Goal: Transaction & Acquisition: Download file/media

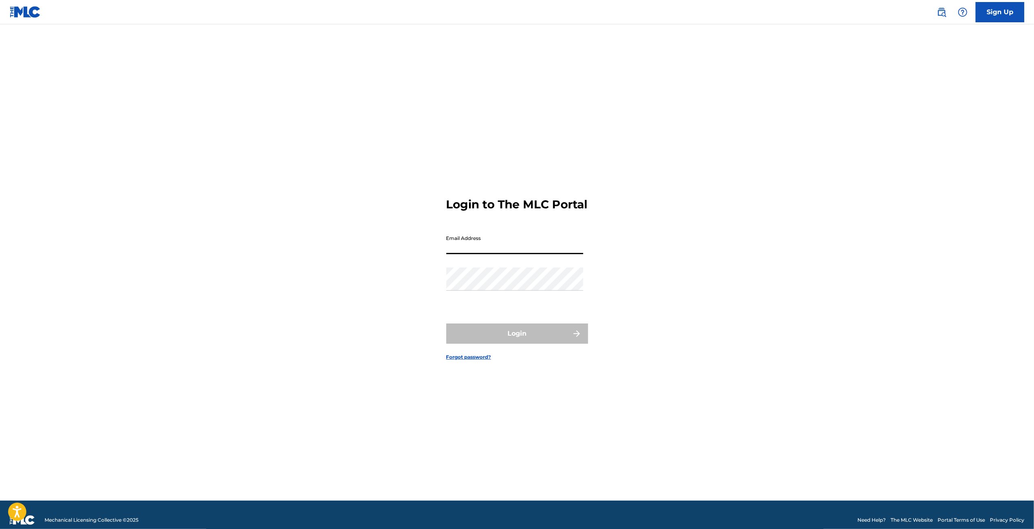
click at [524, 253] on input "Email Address" at bounding box center [514, 242] width 137 height 23
click at [466, 252] on input "Email Address" at bounding box center [514, 242] width 137 height 23
type input "[EMAIL_ADDRESS][DOMAIN_NAME]"
click at [499, 343] on button "Login" at bounding box center [517, 333] width 142 height 20
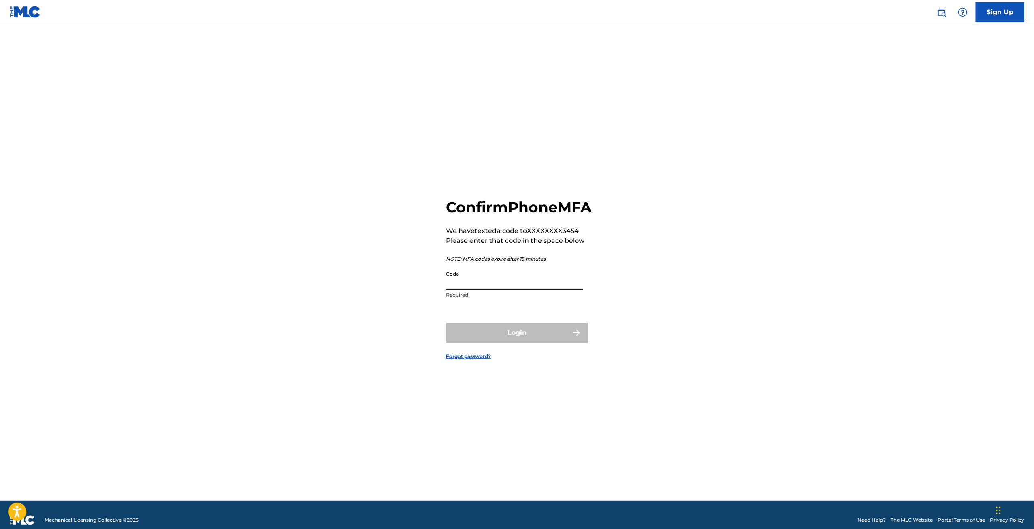
click at [468, 290] on input "Code" at bounding box center [514, 278] width 137 height 23
type input "153172"
click at [492, 342] on button "Login" at bounding box center [517, 332] width 142 height 20
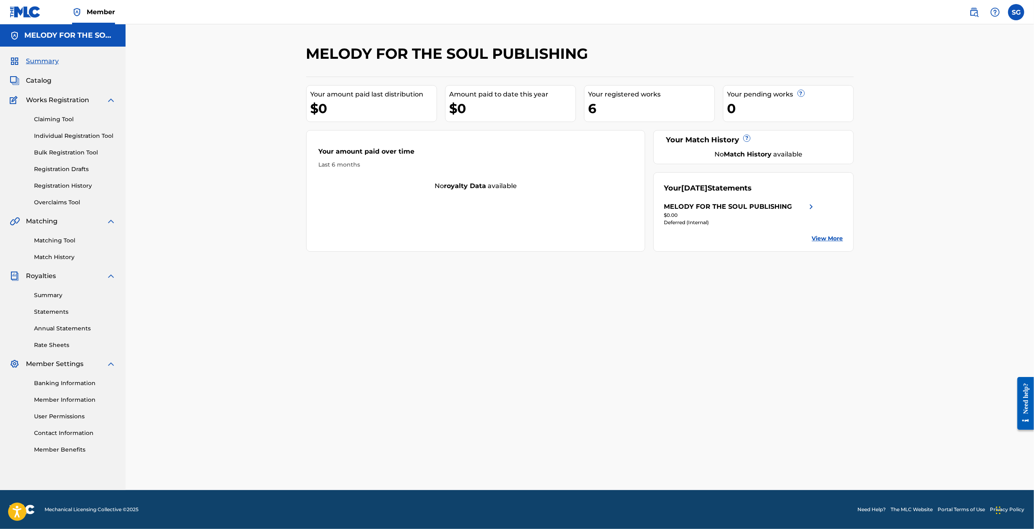
click at [780, 209] on div "MELODY FOR THE SOUL PUBLISHING" at bounding box center [728, 207] width 128 height 10
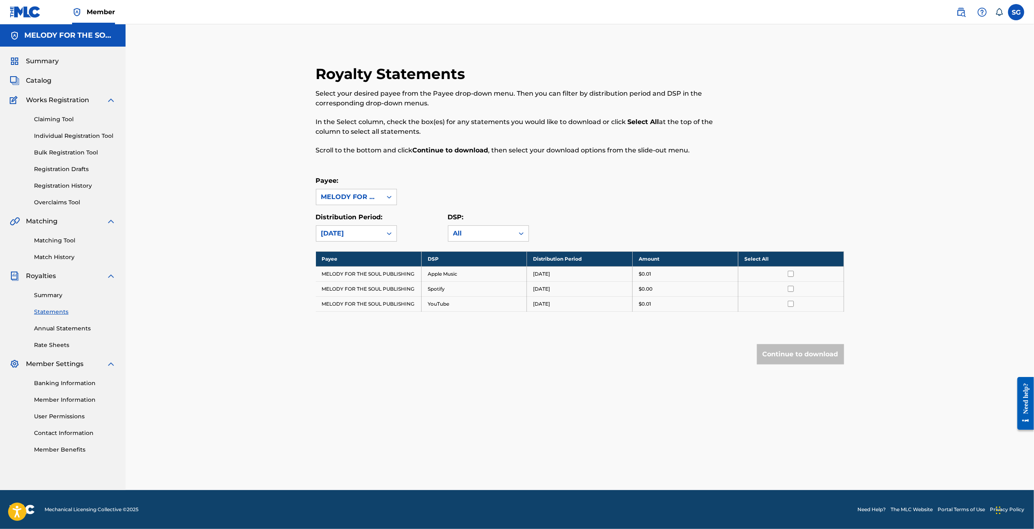
click at [791, 275] on input "checkbox" at bounding box center [791, 274] width 6 height 6
click at [793, 286] on input "checkbox" at bounding box center [791, 289] width 6 height 6
click at [792, 299] on td at bounding box center [791, 303] width 106 height 15
click at [792, 301] on input "checkbox" at bounding box center [791, 304] width 6 height 6
click at [784, 357] on button "Continue to download" at bounding box center [800, 354] width 87 height 20
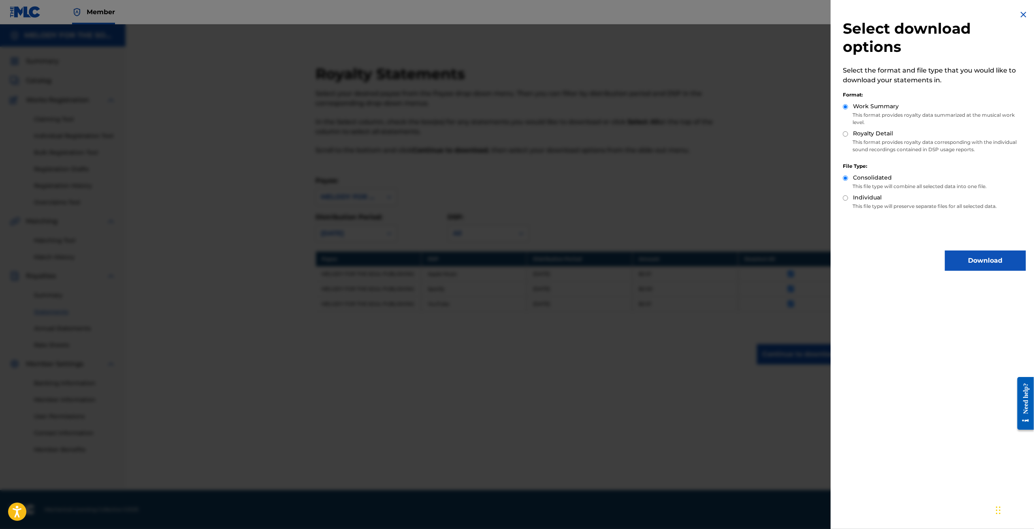
click at [973, 264] on button "Download" at bounding box center [985, 260] width 81 height 20
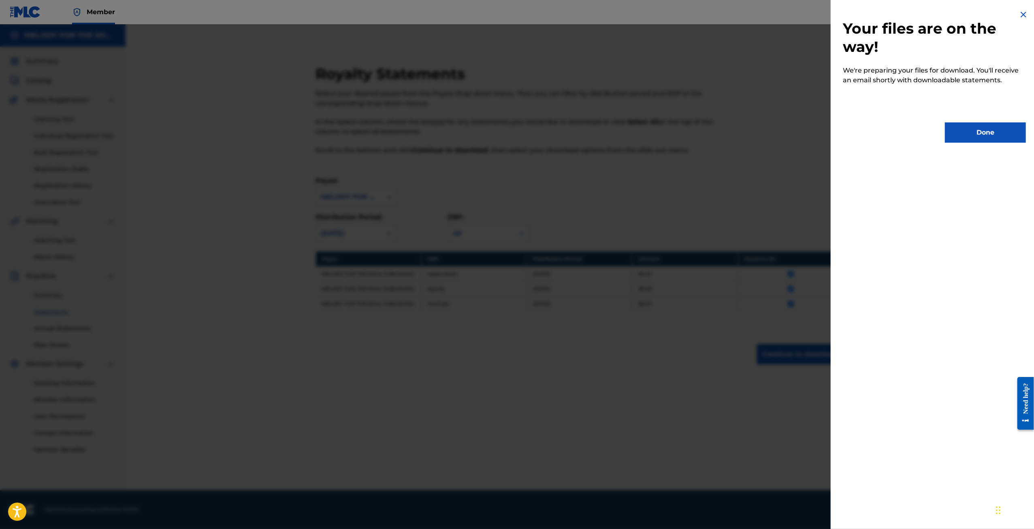
click at [981, 137] on button "Done" at bounding box center [985, 132] width 81 height 20
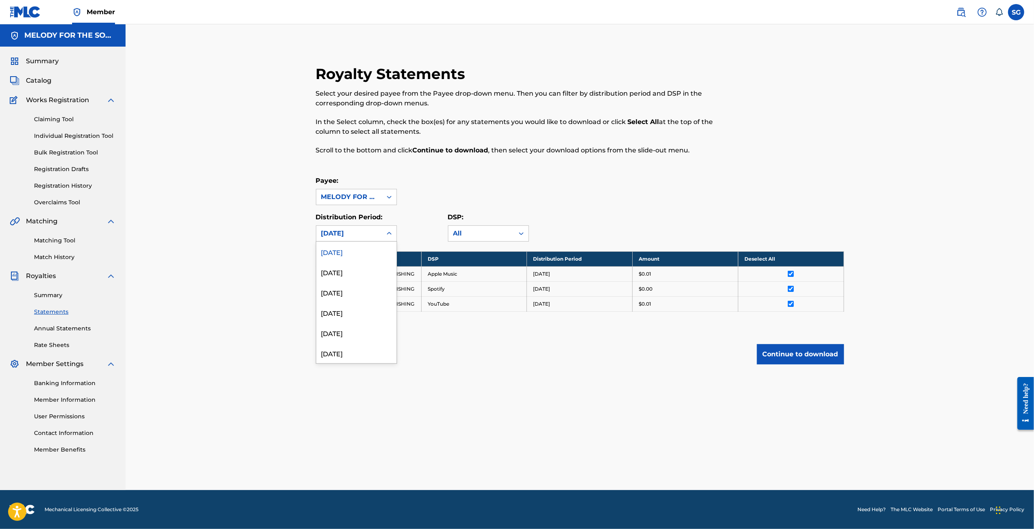
click at [395, 233] on div at bounding box center [389, 233] width 15 height 15
click at [365, 266] on div "July 2025" at bounding box center [356, 272] width 80 height 20
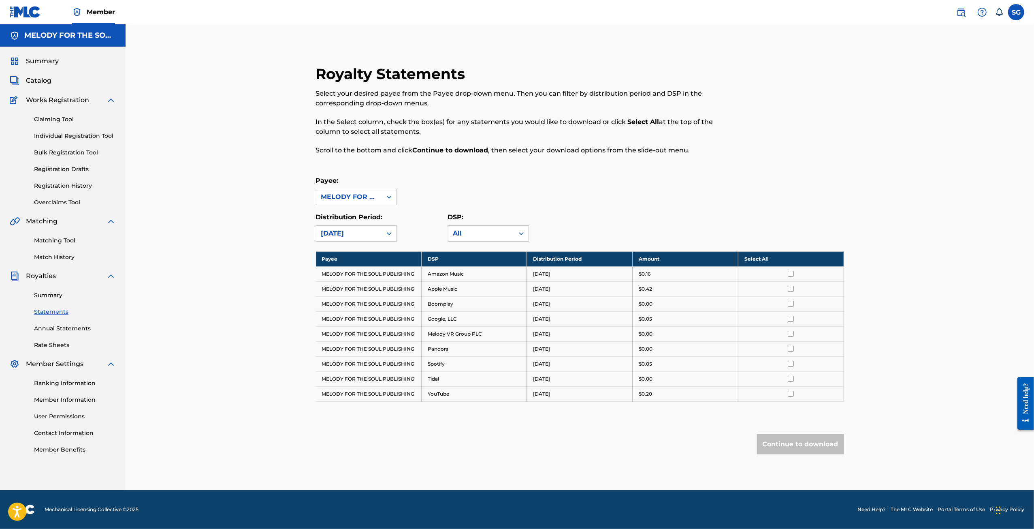
click at [378, 236] on div "July 2025" at bounding box center [349, 233] width 66 height 15
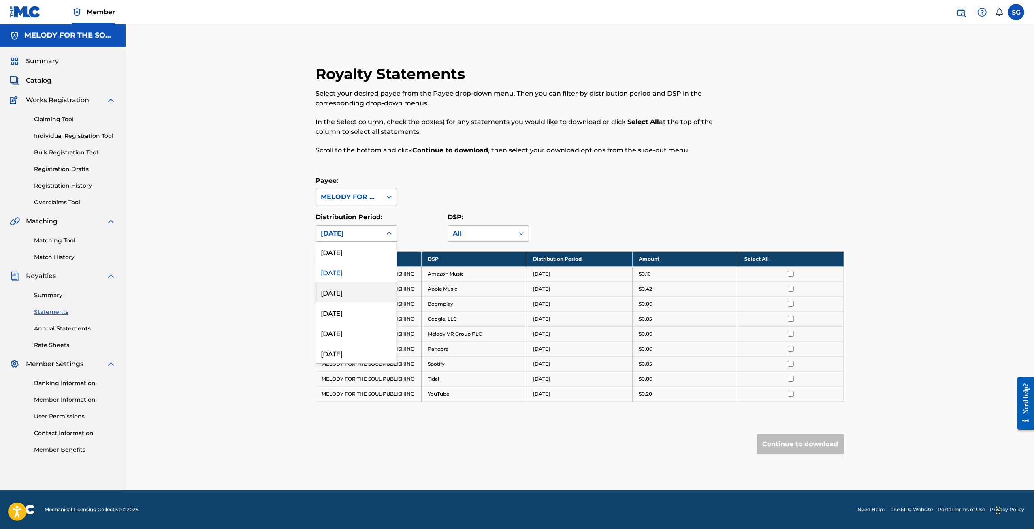
click at [365, 285] on div "June 2025" at bounding box center [356, 292] width 80 height 20
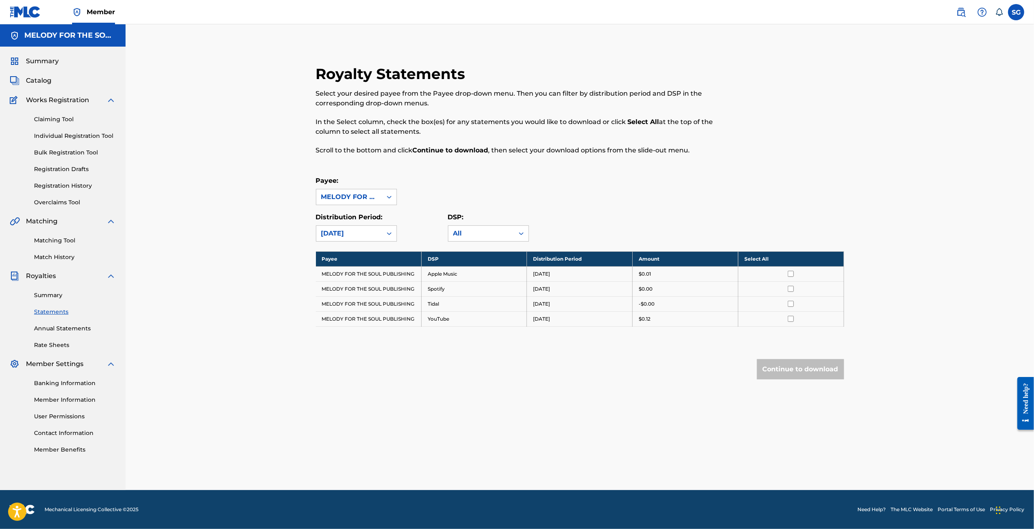
click at [55, 63] on span "Summary" at bounding box center [42, 61] width 33 height 10
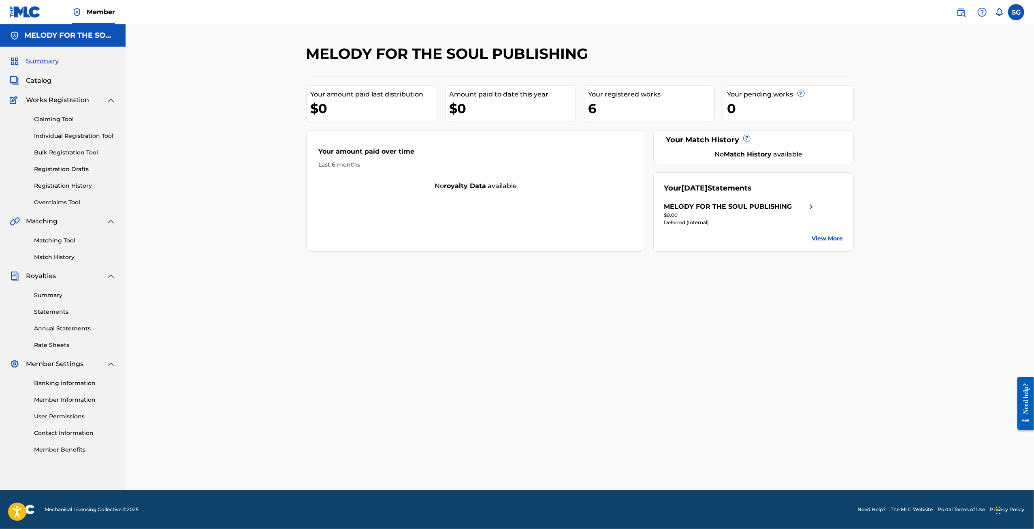
click at [45, 78] on span "Catalog" at bounding box center [39, 81] width 26 height 10
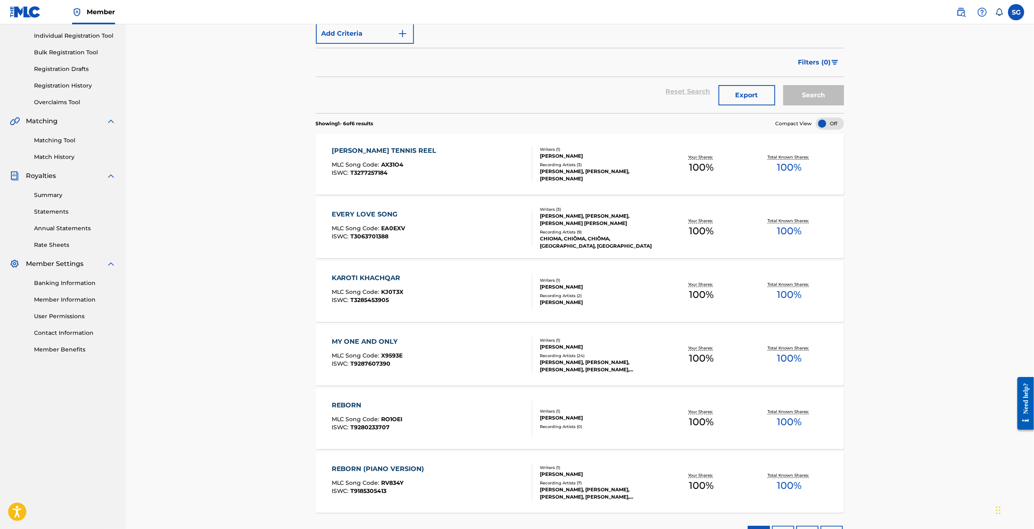
scroll to position [79, 0]
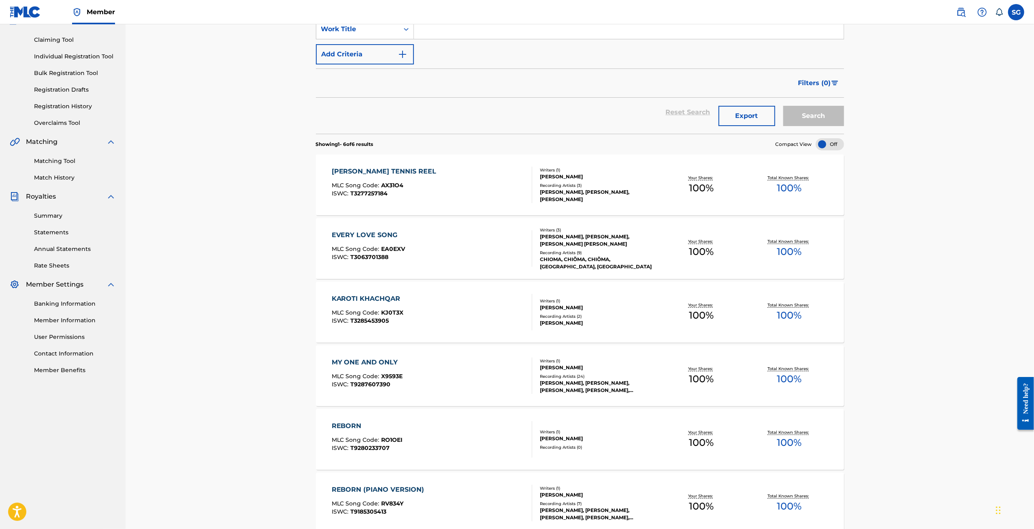
click at [54, 305] on link "Banking Information" at bounding box center [75, 303] width 82 height 9
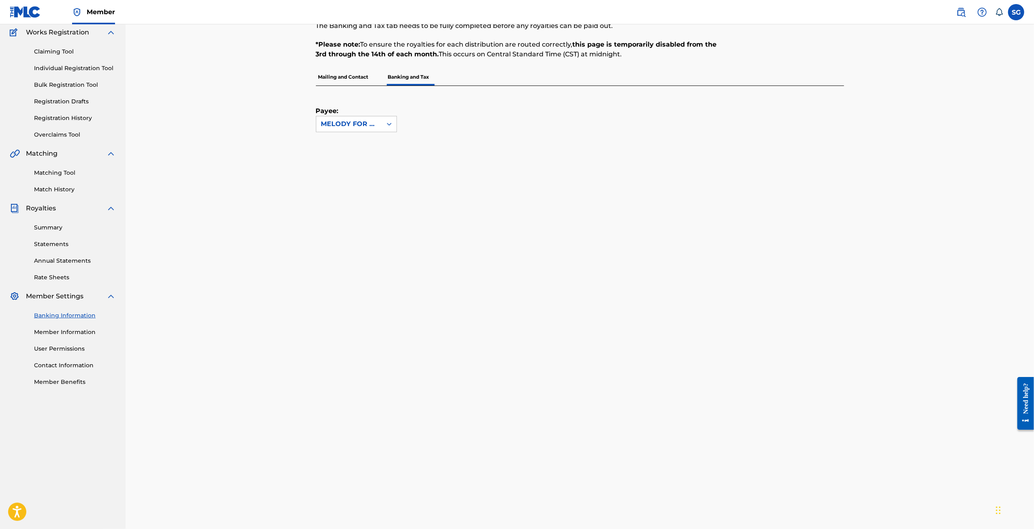
scroll to position [65, 0]
click at [73, 336] on link "Member Information" at bounding box center [75, 335] width 82 height 9
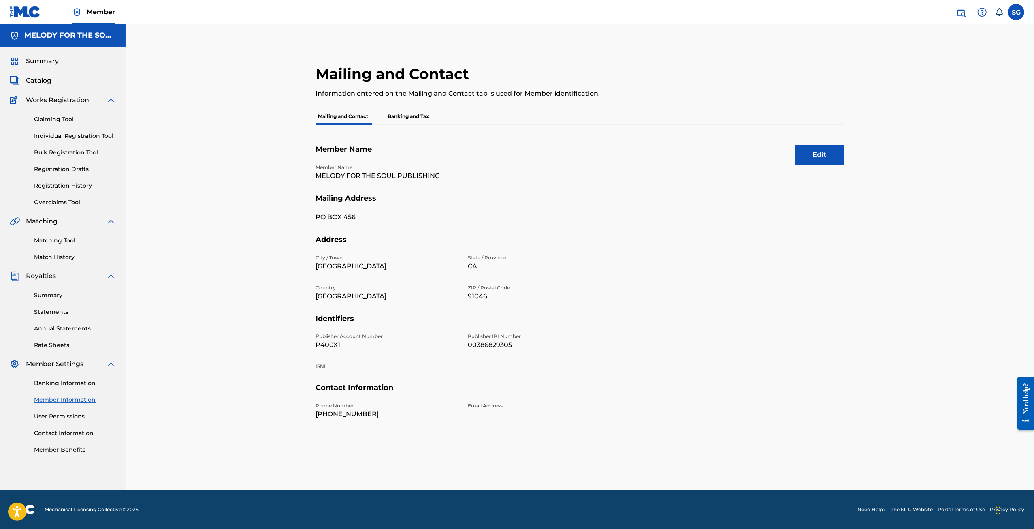
click at [418, 120] on p "Banking and Tax" at bounding box center [409, 116] width 46 height 17
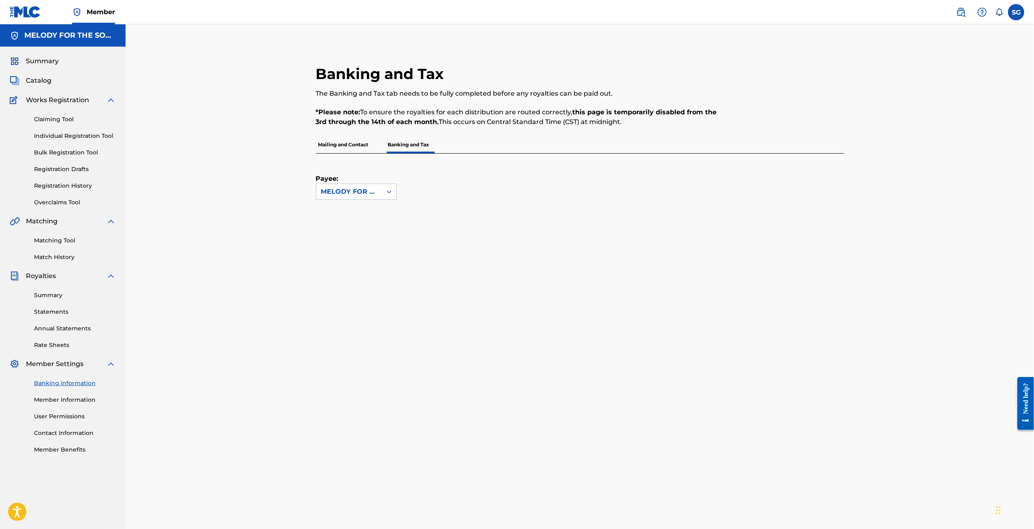
click at [68, 415] on link "User Permissions" at bounding box center [75, 416] width 82 height 9
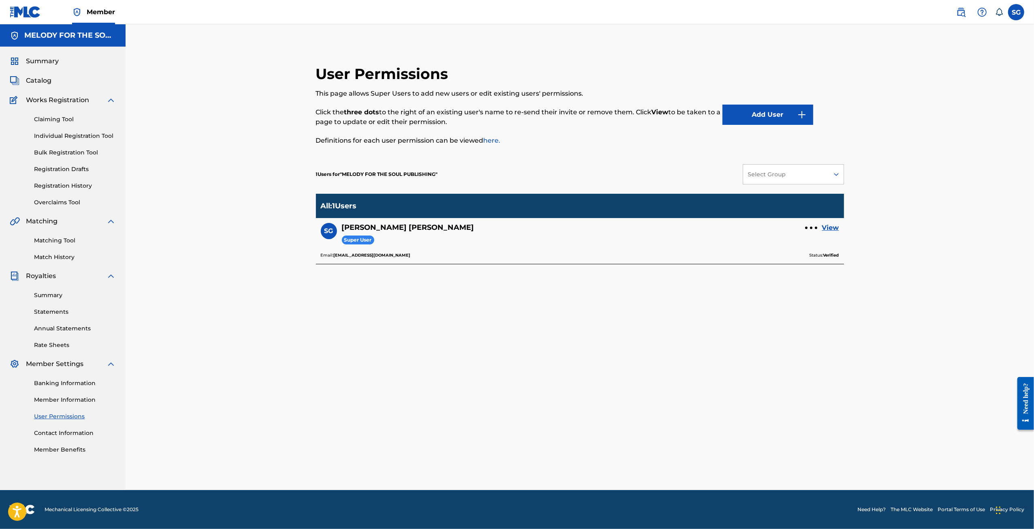
click at [56, 433] on link "Contact Information" at bounding box center [75, 433] width 82 height 9
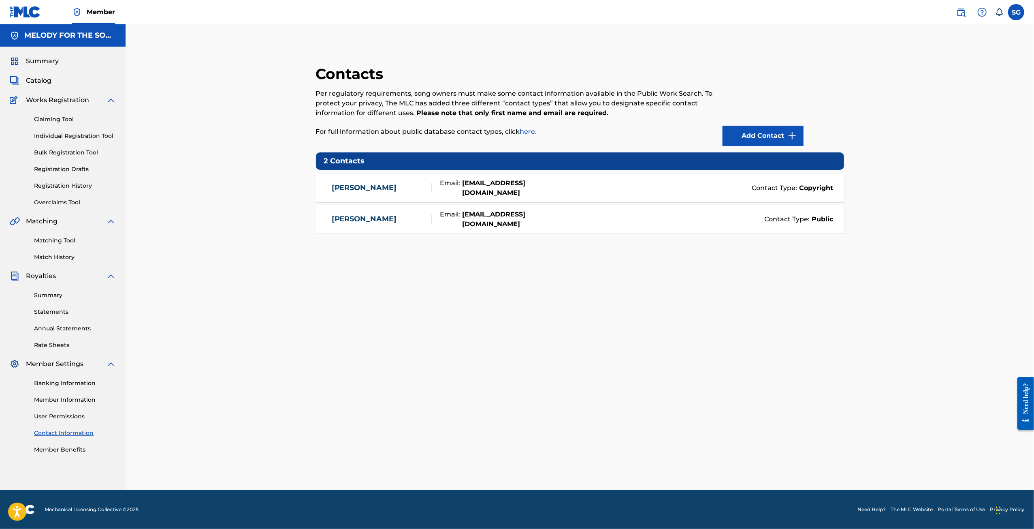
click at [638, 220] on div "Contact Type: Public" at bounding box center [707, 219] width 251 height 10
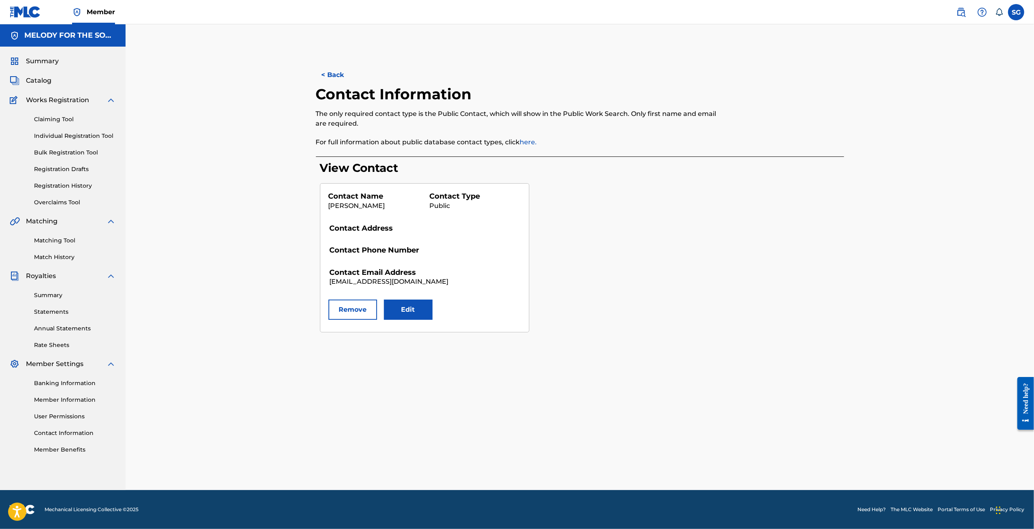
click at [364, 308] on button "Remove" at bounding box center [352, 309] width 49 height 20
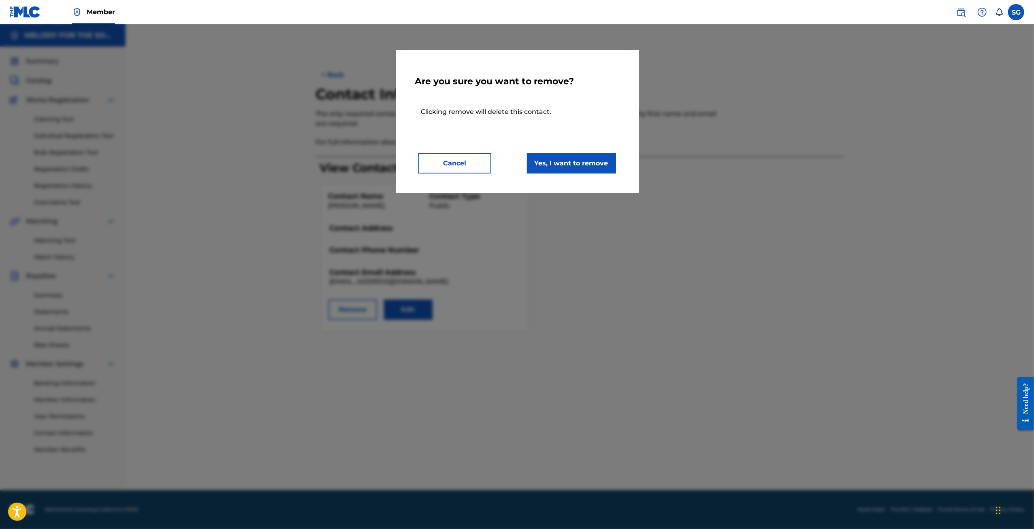
click at [483, 166] on button "Cancel" at bounding box center [454, 163] width 73 height 20
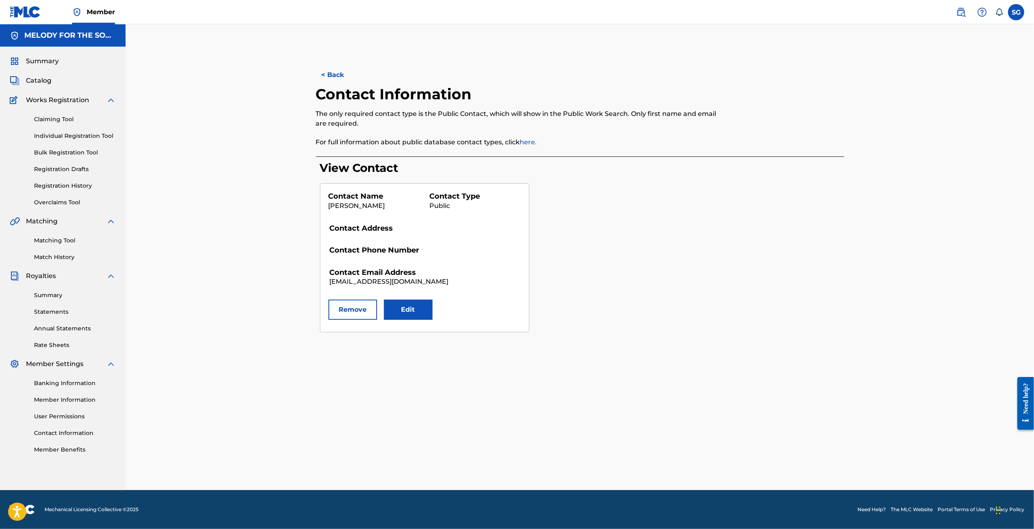
click at [359, 309] on button "Remove" at bounding box center [352, 309] width 49 height 20
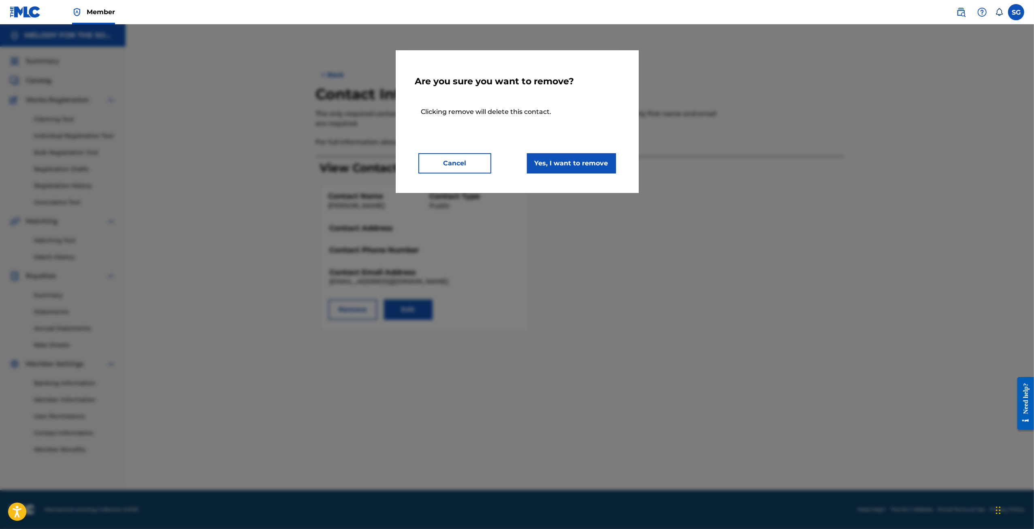
click at [554, 158] on button "Yes, I want to remove" at bounding box center [571, 163] width 89 height 20
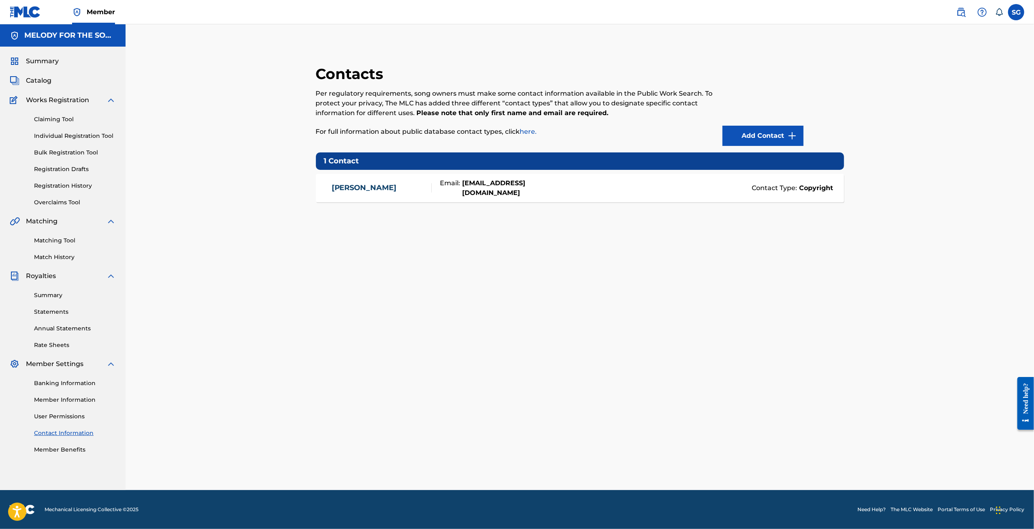
click at [747, 130] on link "Add Contact" at bounding box center [763, 136] width 81 height 20
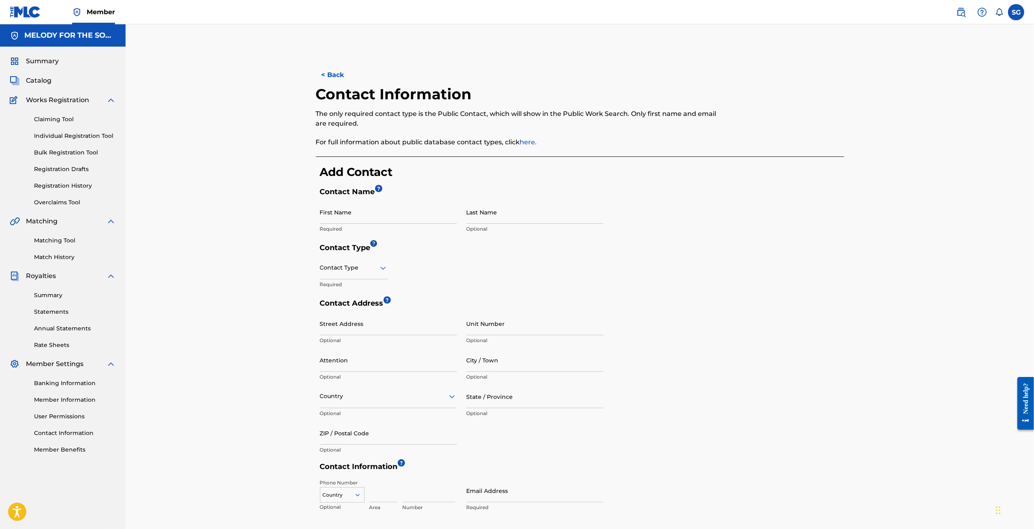
click at [341, 71] on button "< Back" at bounding box center [340, 75] width 49 height 20
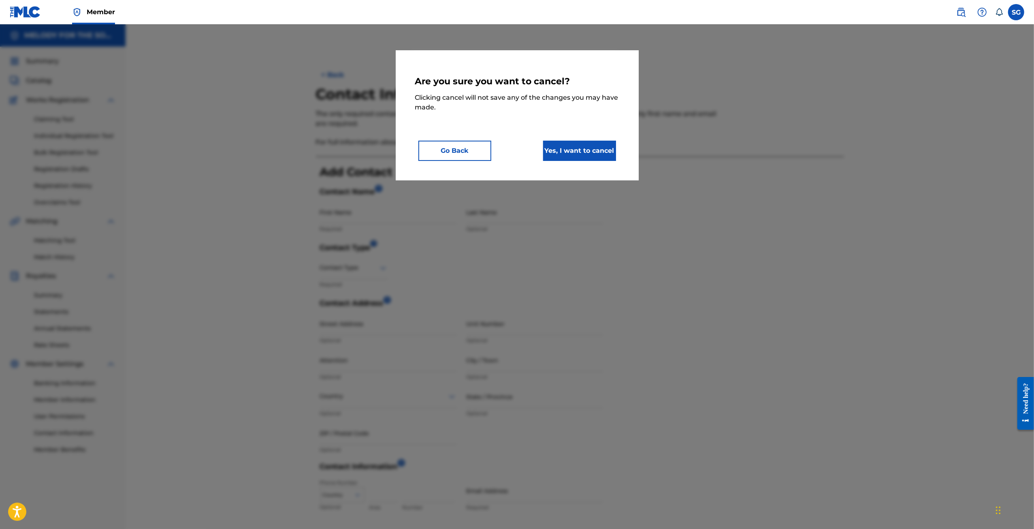
click at [566, 144] on button "Yes, I want to cancel" at bounding box center [579, 151] width 73 height 20
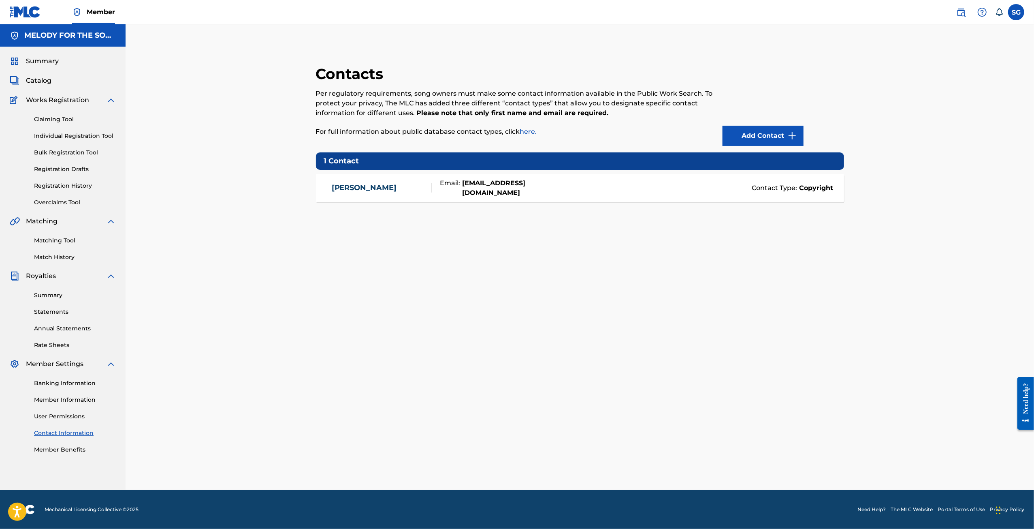
click at [529, 132] on link "here." at bounding box center [528, 132] width 17 height 8
click at [88, 137] on link "Individual Registration Tool" at bounding box center [75, 136] width 82 height 9
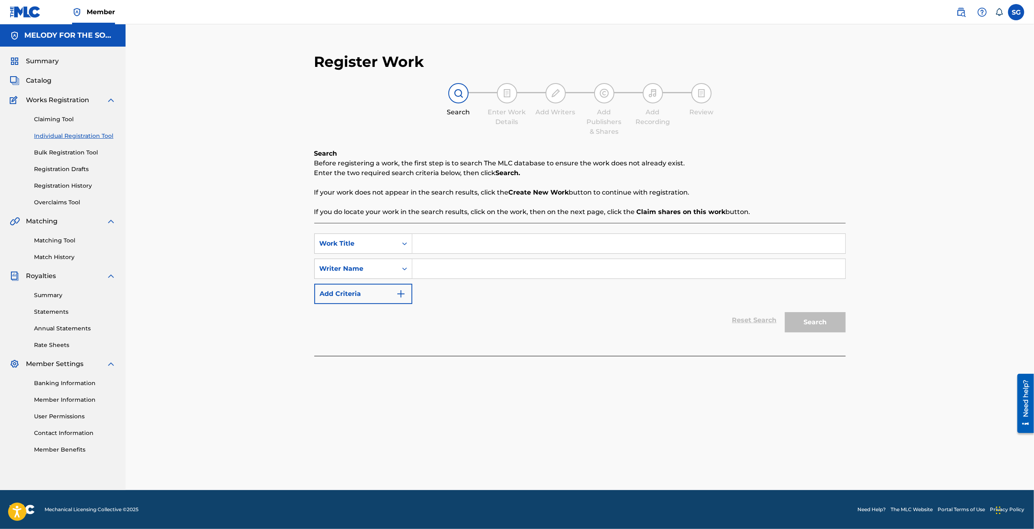
click at [70, 111] on div "Claiming Tool Individual Registration Tool Bulk Registration Tool Registration …" at bounding box center [63, 156] width 106 height 102
click at [70, 115] on link "Claiming Tool" at bounding box center [75, 119] width 82 height 9
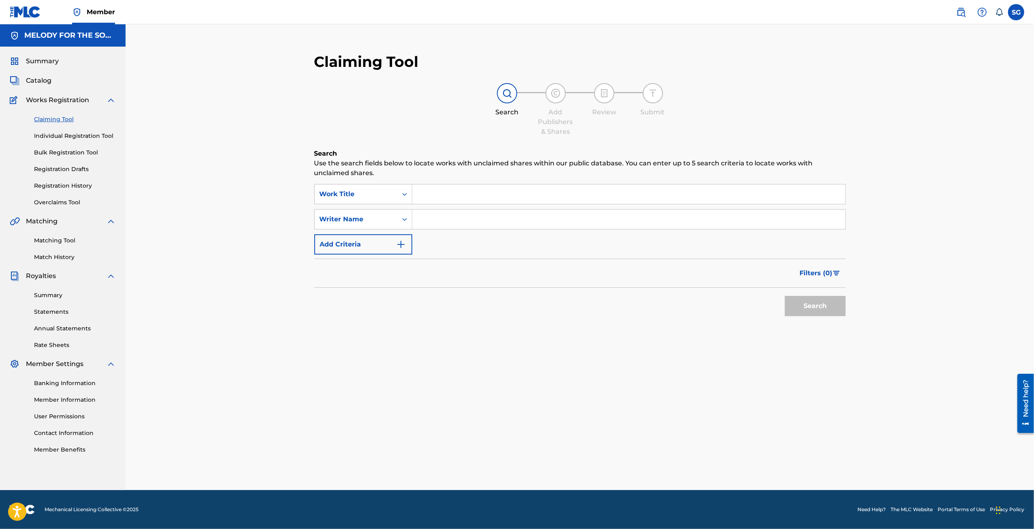
click at [69, 239] on link "Matching Tool" at bounding box center [75, 240] width 82 height 9
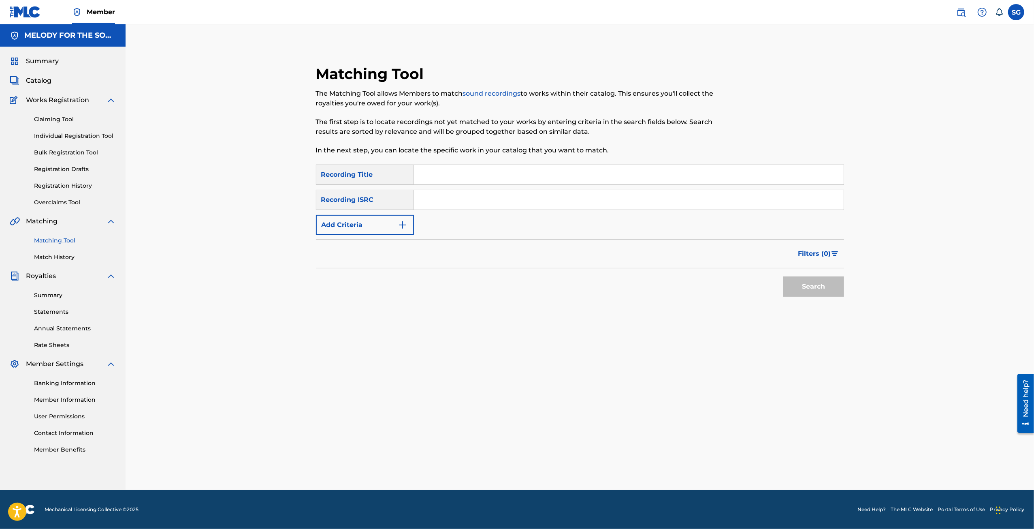
click at [54, 310] on link "Statements" at bounding box center [75, 311] width 82 height 9
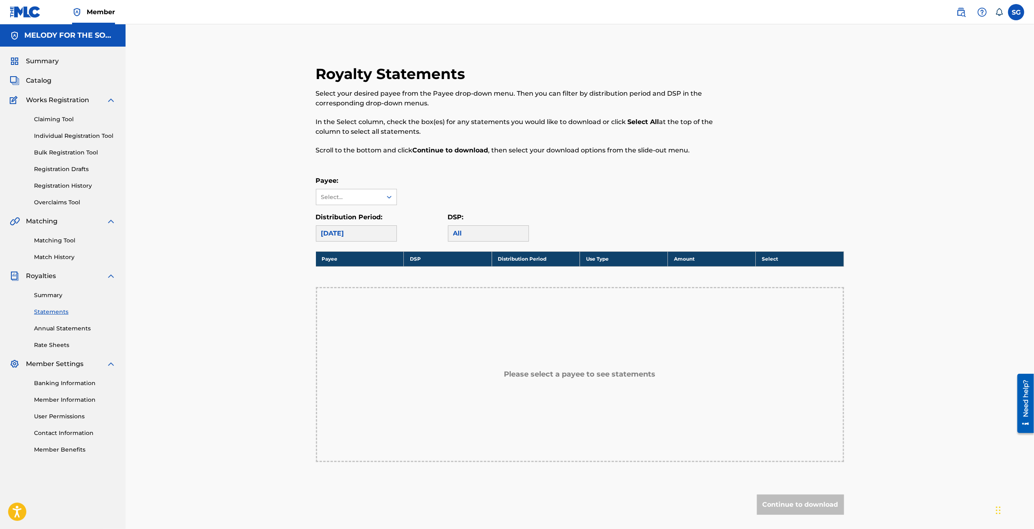
click at [67, 329] on link "Annual Statements" at bounding box center [75, 328] width 82 height 9
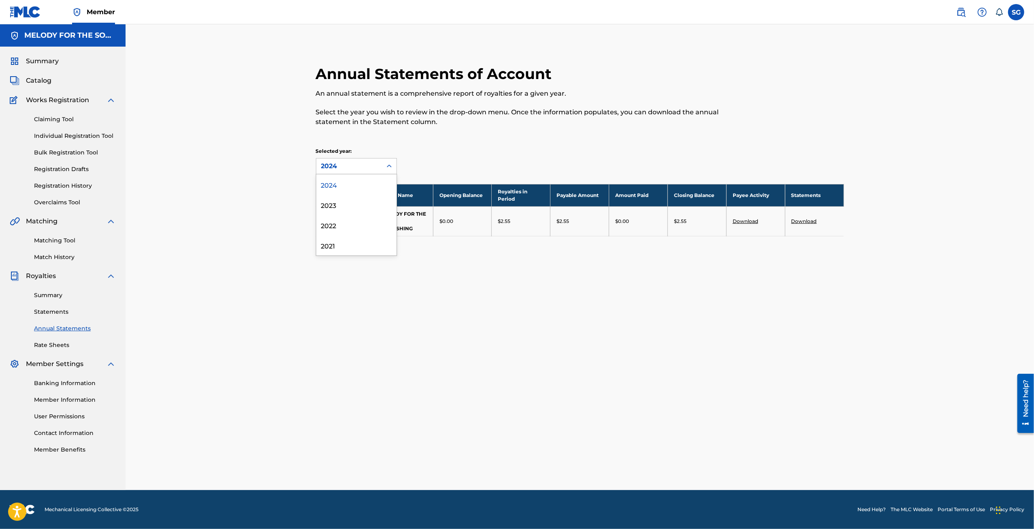
click at [382, 163] on div at bounding box center [389, 166] width 15 height 15
click at [371, 201] on div "2023" at bounding box center [356, 204] width 80 height 20
click at [373, 168] on div "2023" at bounding box center [349, 166] width 56 height 10
click at [360, 221] on div "2022" at bounding box center [356, 225] width 80 height 20
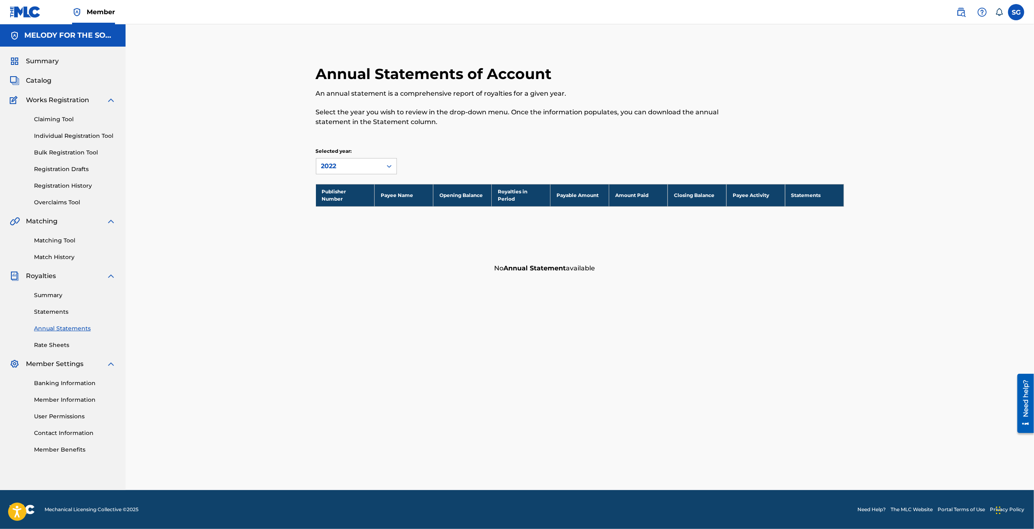
click at [376, 167] on div "2022" at bounding box center [349, 166] width 56 height 10
click at [359, 241] on div "2021" at bounding box center [356, 245] width 80 height 20
click at [373, 162] on div "2021" at bounding box center [349, 166] width 56 height 10
click at [360, 187] on div "2024" at bounding box center [356, 184] width 80 height 20
click at [814, 211] on td "Download" at bounding box center [814, 221] width 59 height 30
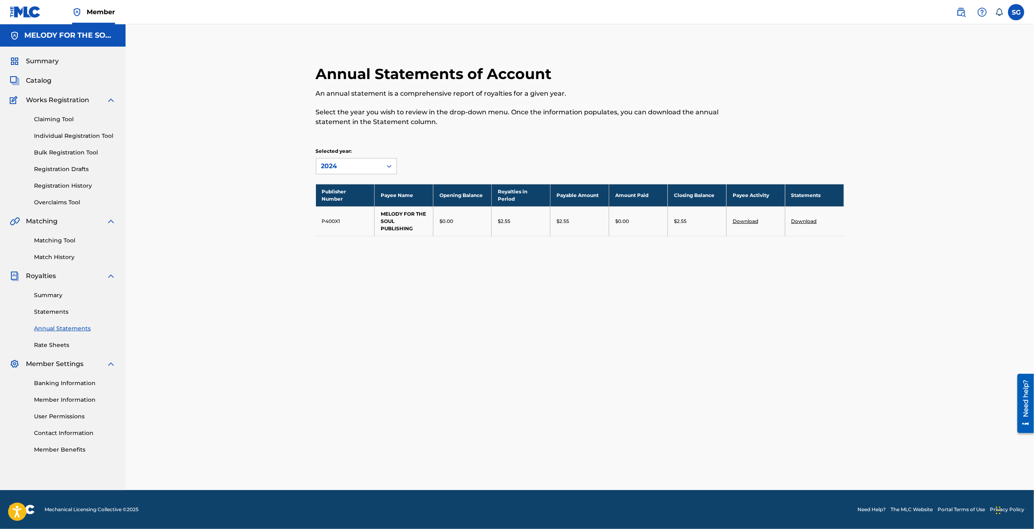
click at [810, 218] on link "Download" at bounding box center [804, 221] width 26 height 6
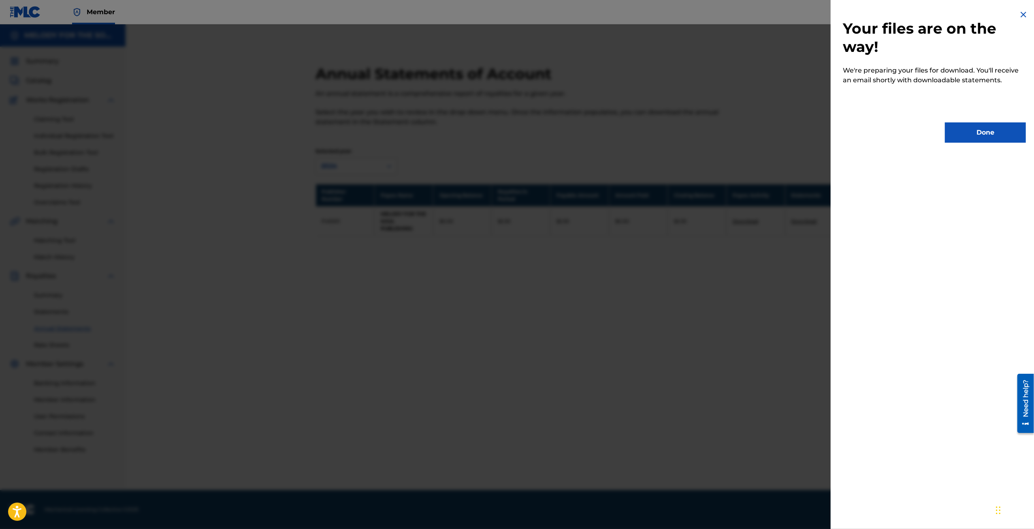
click at [976, 139] on button "Done" at bounding box center [985, 132] width 81 height 20
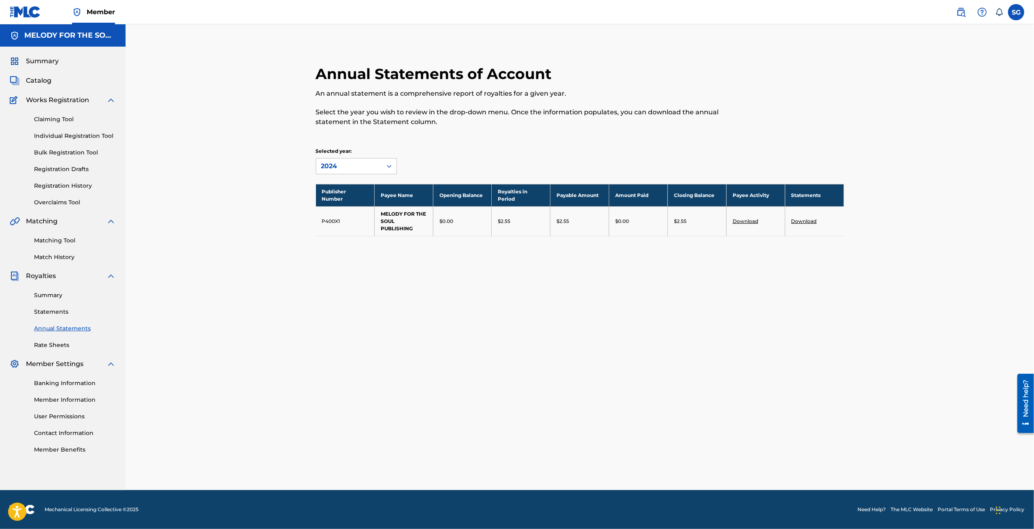
click at [1019, 14] on label at bounding box center [1016, 12] width 16 height 16
click at [1016, 12] on input "SG Sergey Galstyan melodyforthesoul@gmail.com Notification Preferences Profile …" at bounding box center [1016, 12] width 0 height 0
click at [956, 111] on div "Notification Preferences Profile Log out" at bounding box center [974, 101] width 100 height 54
click at [1016, 12] on input "SG Sergey Galstyan melodyforthesoul@gmail.com Notification Preferences Profile …" at bounding box center [1016, 12] width 0 height 0
click at [939, 110] on div "Notification Preferences Profile Log out" at bounding box center [974, 101] width 100 height 54
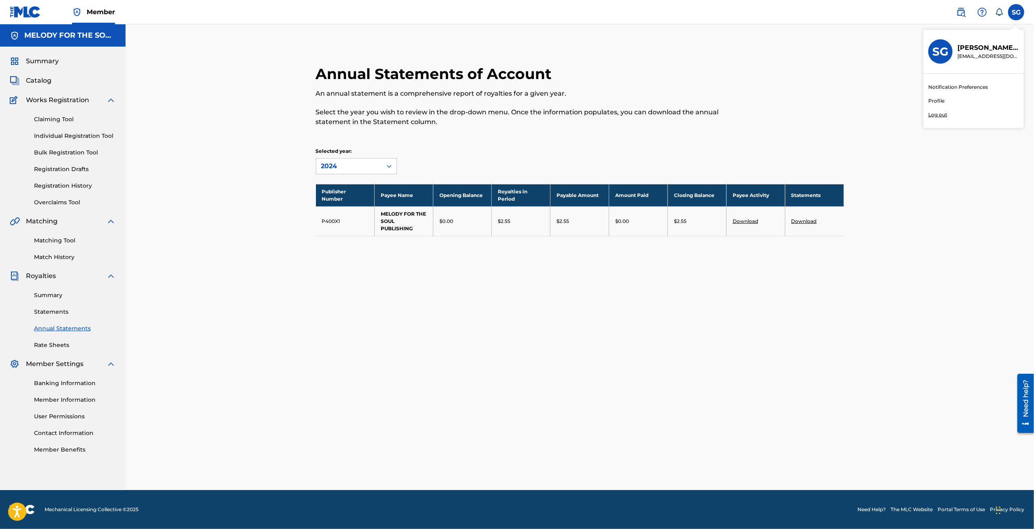
click at [1016, 12] on input "SG Sergey Galstyan melodyforthesoul@gmail.com Notification Preferences Profile …" at bounding box center [1016, 12] width 0 height 0
click at [941, 115] on p "Log out" at bounding box center [937, 114] width 19 height 7
click at [1016, 12] on input "SG Sergey Galstyan melodyforthesoul@gmail.com Notification Preferences Profile …" at bounding box center [1016, 12] width 0 height 0
